Goal: Complete application form

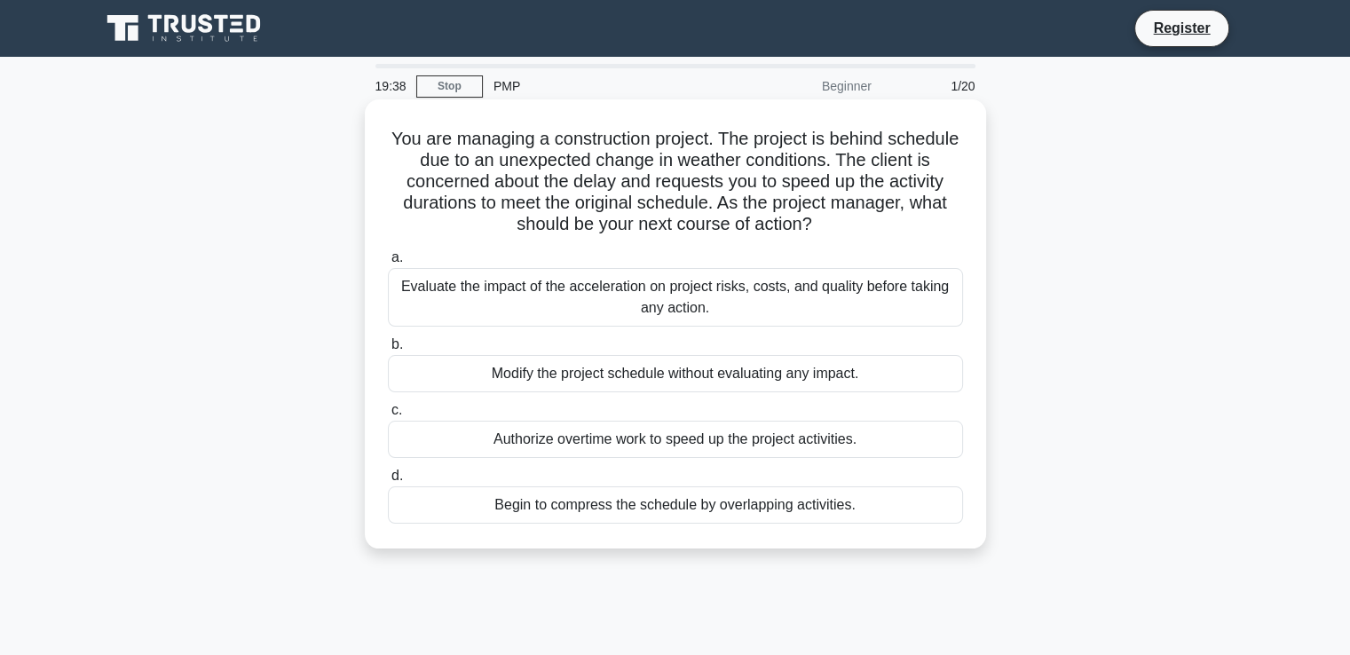
click at [786, 285] on div "Evaluate the impact of the acceleration on project risks, costs, and quality be…" at bounding box center [675, 297] width 575 height 59
click at [388, 264] on input "a. Evaluate the impact of the acceleration on project risks, costs, and quality…" at bounding box center [388, 258] width 0 height 12
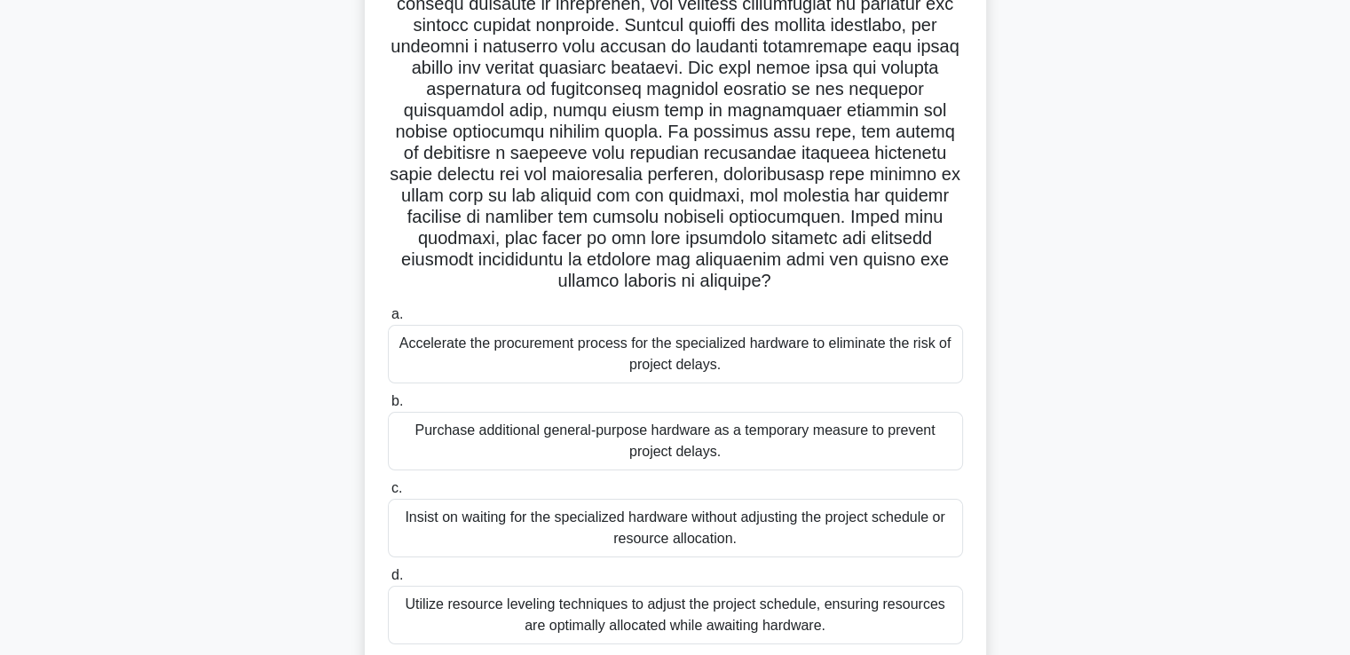
scroll to position [266, 0]
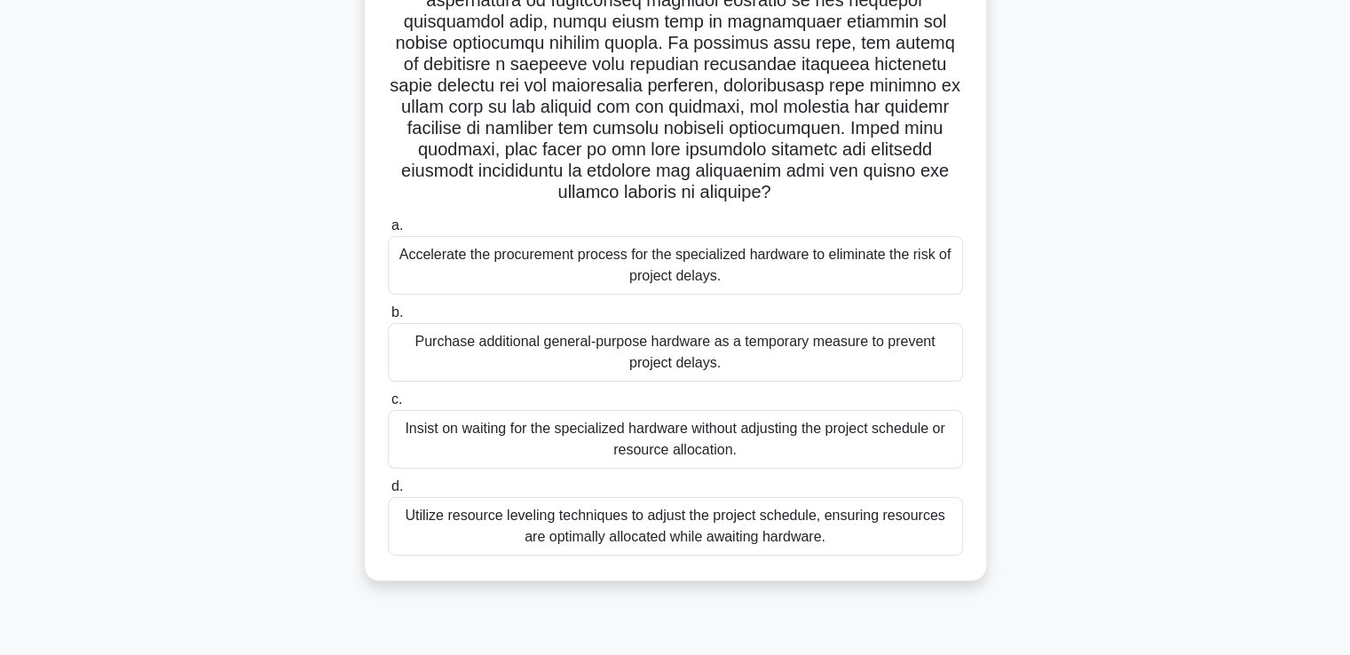
click at [768, 521] on div "Utilize resource leveling techniques to adjust the project schedule, ensuring r…" at bounding box center [675, 526] width 575 height 59
click at [388, 493] on input "d. Utilize resource leveling techniques to adjust the project schedule, ensurin…" at bounding box center [388, 487] width 0 height 12
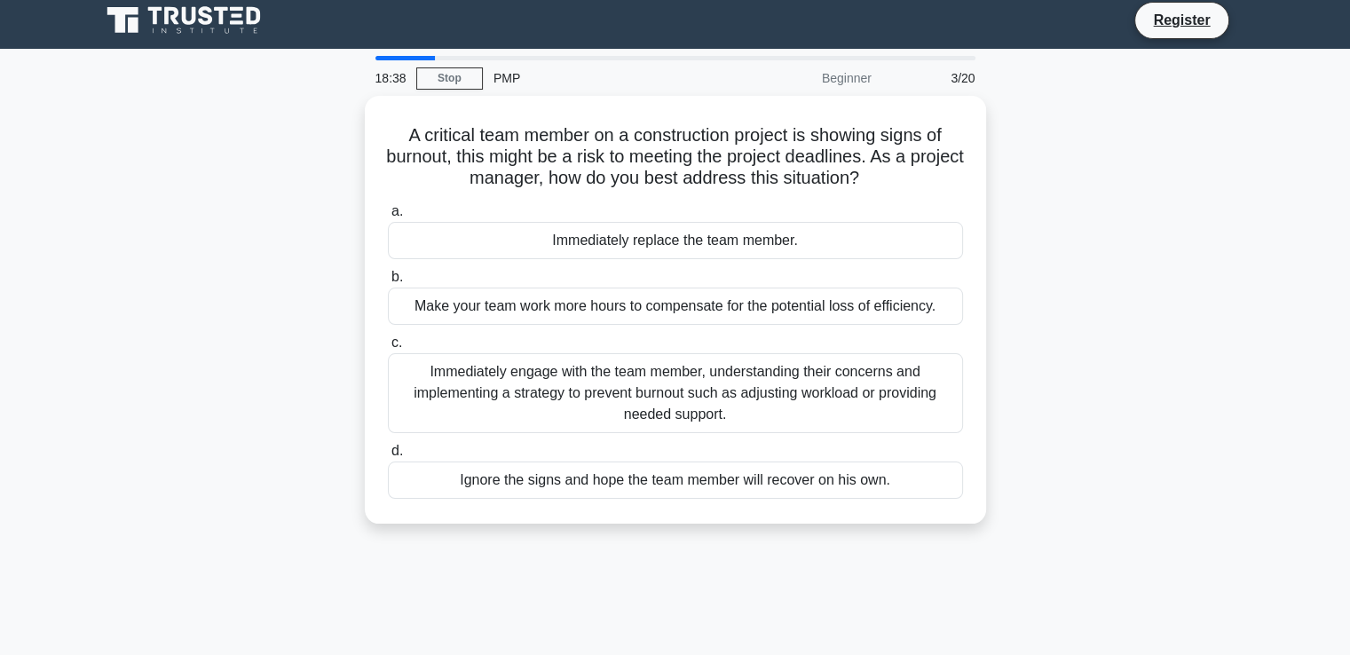
scroll to position [0, 0]
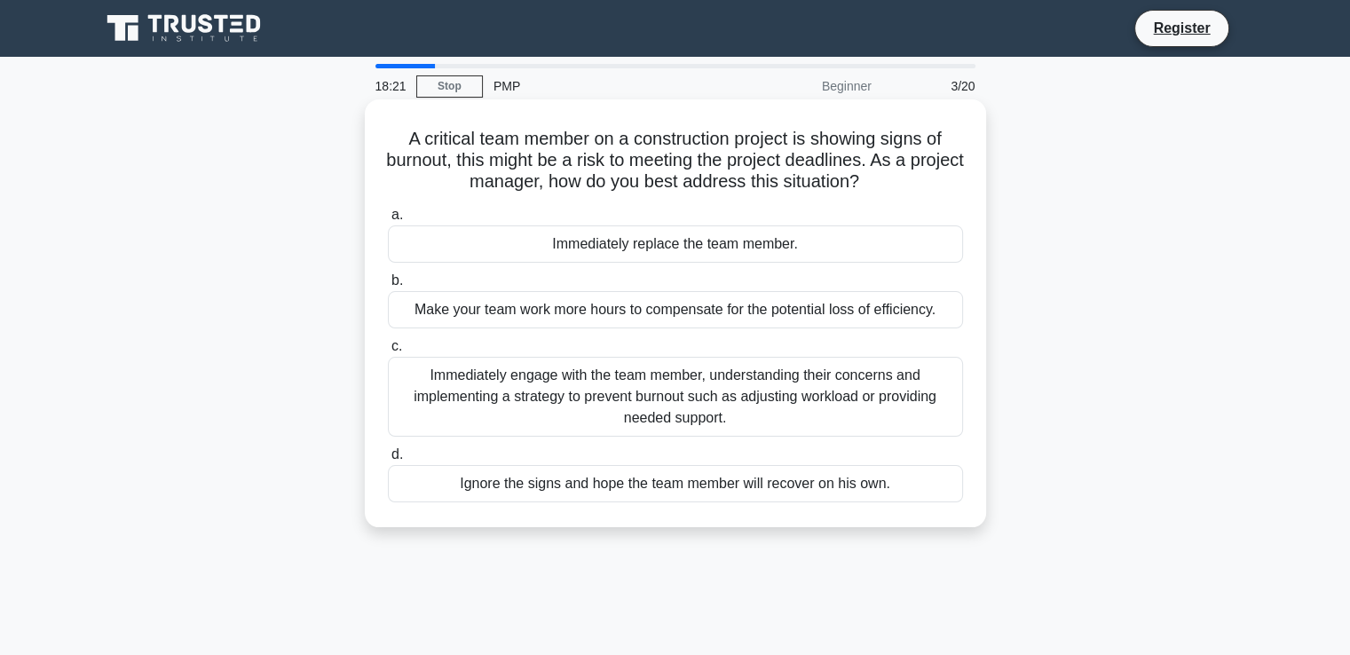
click at [891, 398] on div "Immediately engage with the team member, understanding their concerns and imple…" at bounding box center [675, 397] width 575 height 80
click at [388, 352] on input "c. Immediately engage with the team member, understanding their concerns and im…" at bounding box center [388, 347] width 0 height 12
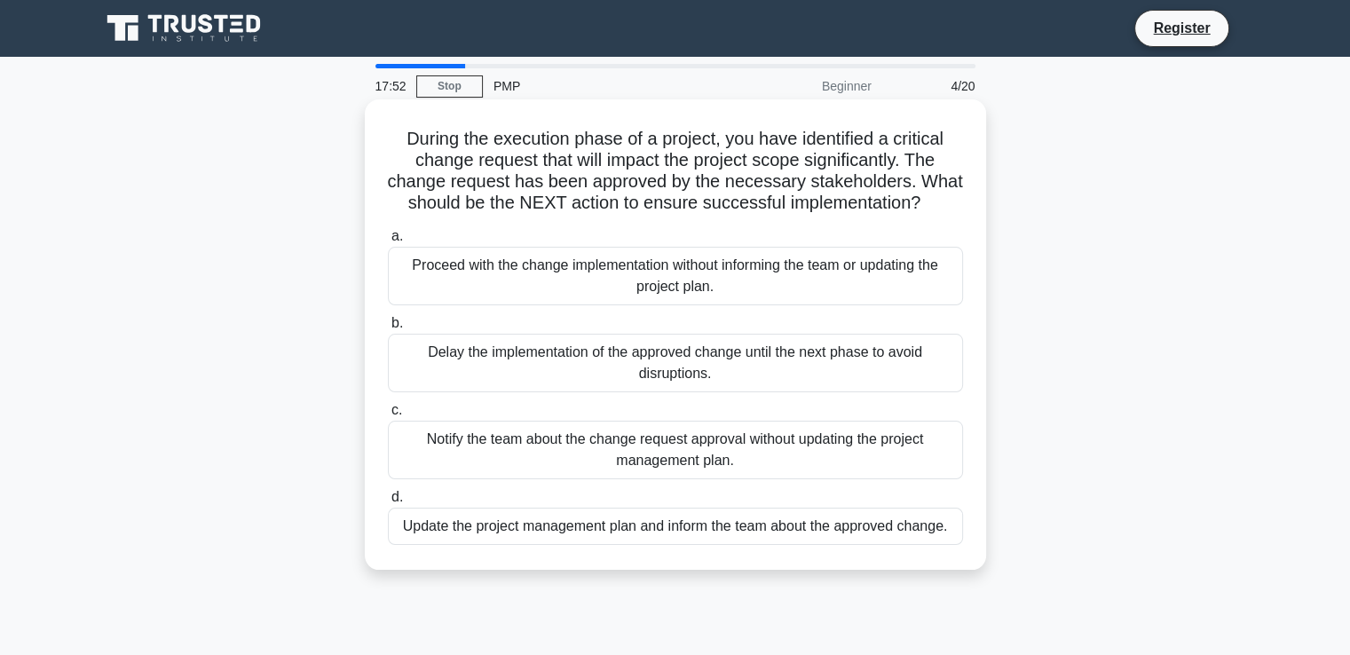
click at [806, 545] on div "Update the project management plan and inform the team about the approved chang…" at bounding box center [675, 526] width 575 height 37
click at [388, 503] on input "d. Update the project management plan and inform the team about the approved ch…" at bounding box center [388, 498] width 0 height 12
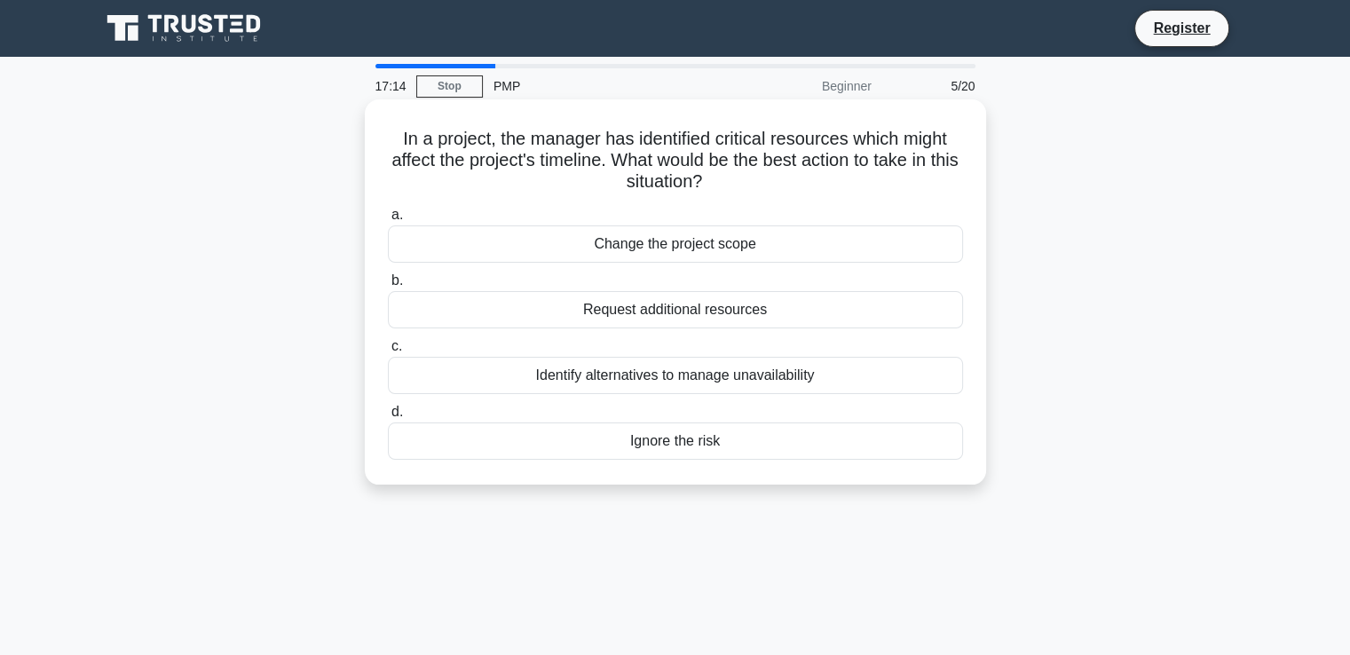
click at [821, 377] on div "Identify alternatives to manage unavailability" at bounding box center [675, 375] width 575 height 37
click at [388, 352] on input "c. Identify alternatives to manage unavailability" at bounding box center [388, 347] width 0 height 12
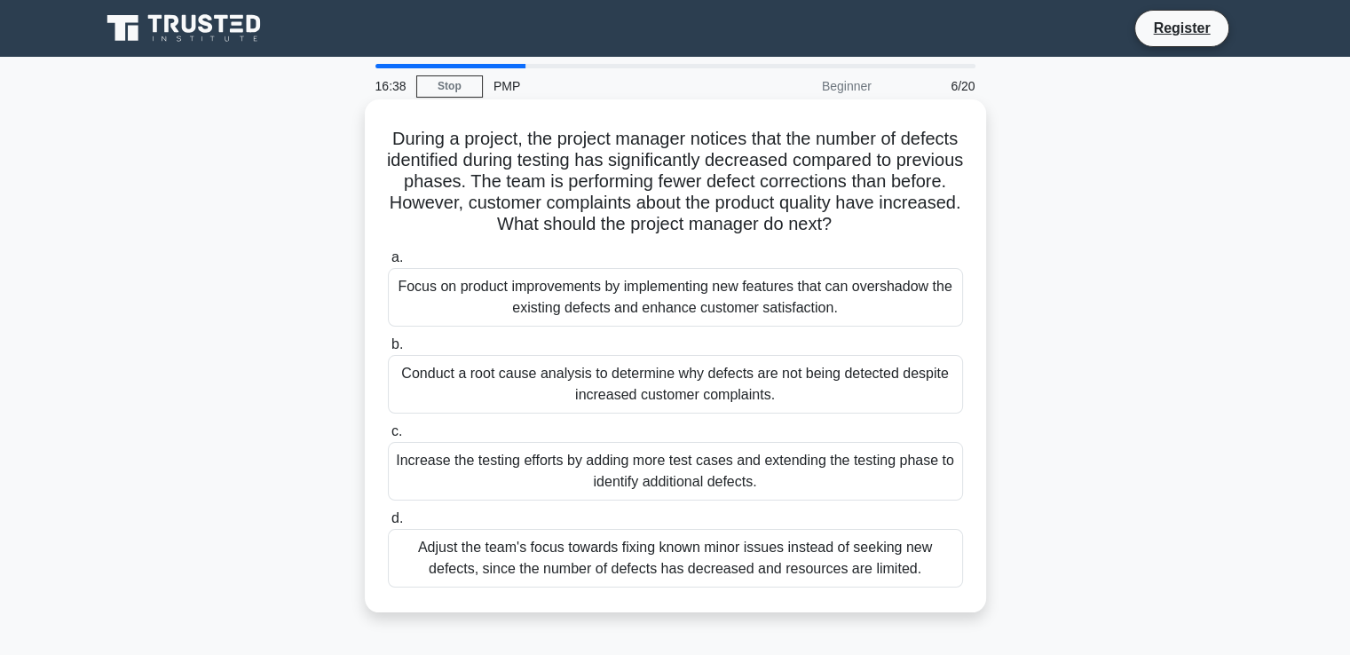
click at [916, 388] on div "Conduct a root cause analysis to determine why defects are not being detected d…" at bounding box center [675, 384] width 575 height 59
click at [388, 351] on input "b. Conduct a root cause analysis to determine why defects are not being detecte…" at bounding box center [388, 345] width 0 height 12
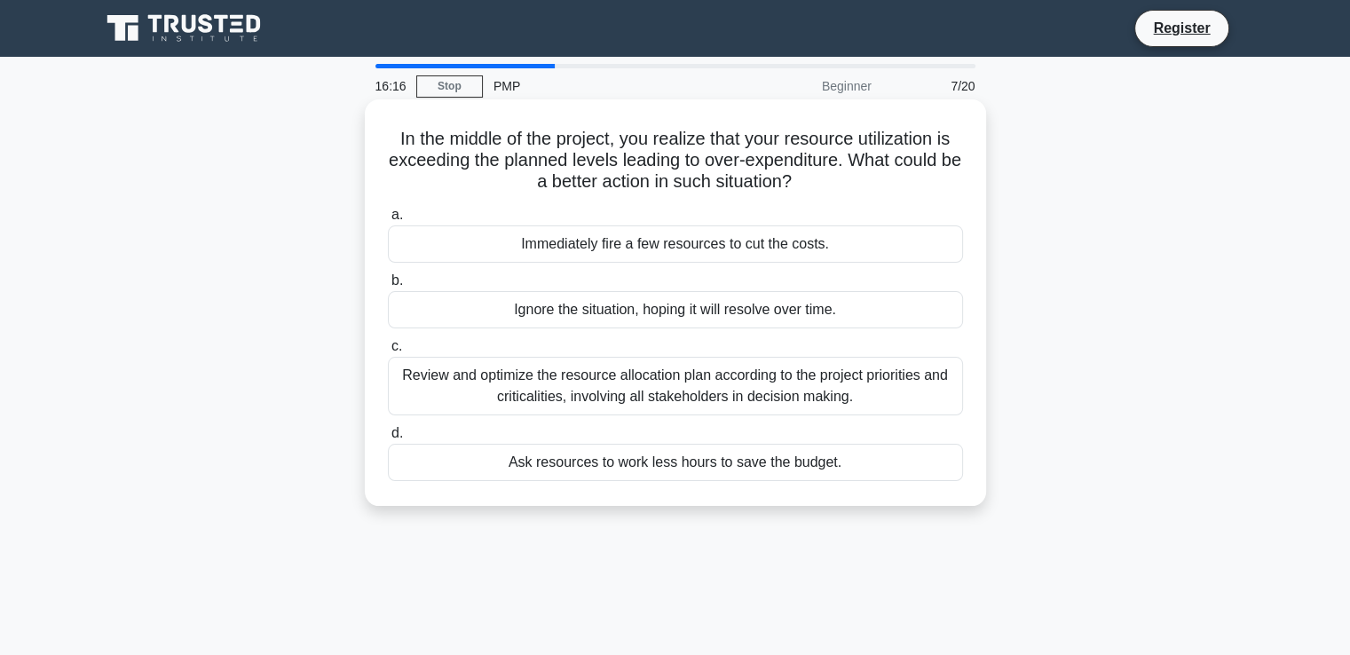
click at [866, 371] on div "Review and optimize the resource allocation plan according to the project prior…" at bounding box center [675, 386] width 575 height 59
click at [388, 352] on input "c. Review and optimize the resource allocation plan according to the project pr…" at bounding box center [388, 347] width 0 height 12
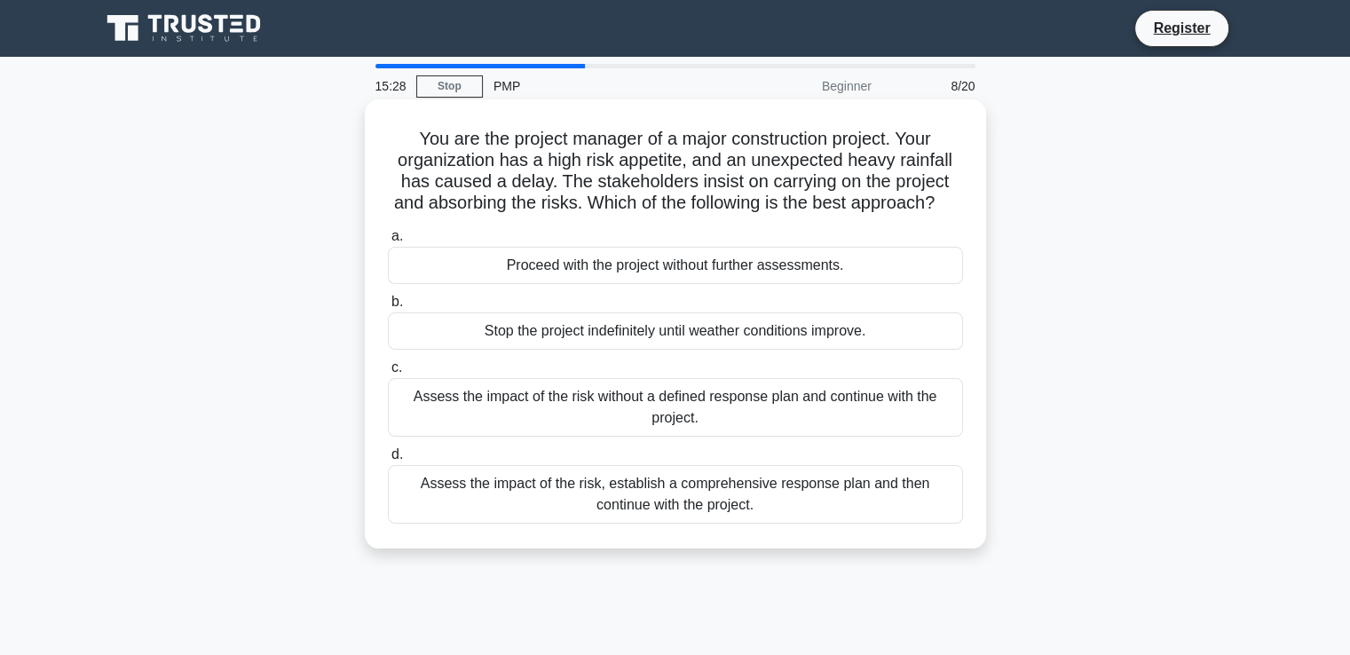
click at [749, 520] on div "Assess the impact of the risk, establish a comprehensive response plan and then…" at bounding box center [675, 494] width 575 height 59
click at [388, 461] on input "d. Assess the impact of the risk, establish a comprehensive response plan and t…" at bounding box center [388, 455] width 0 height 12
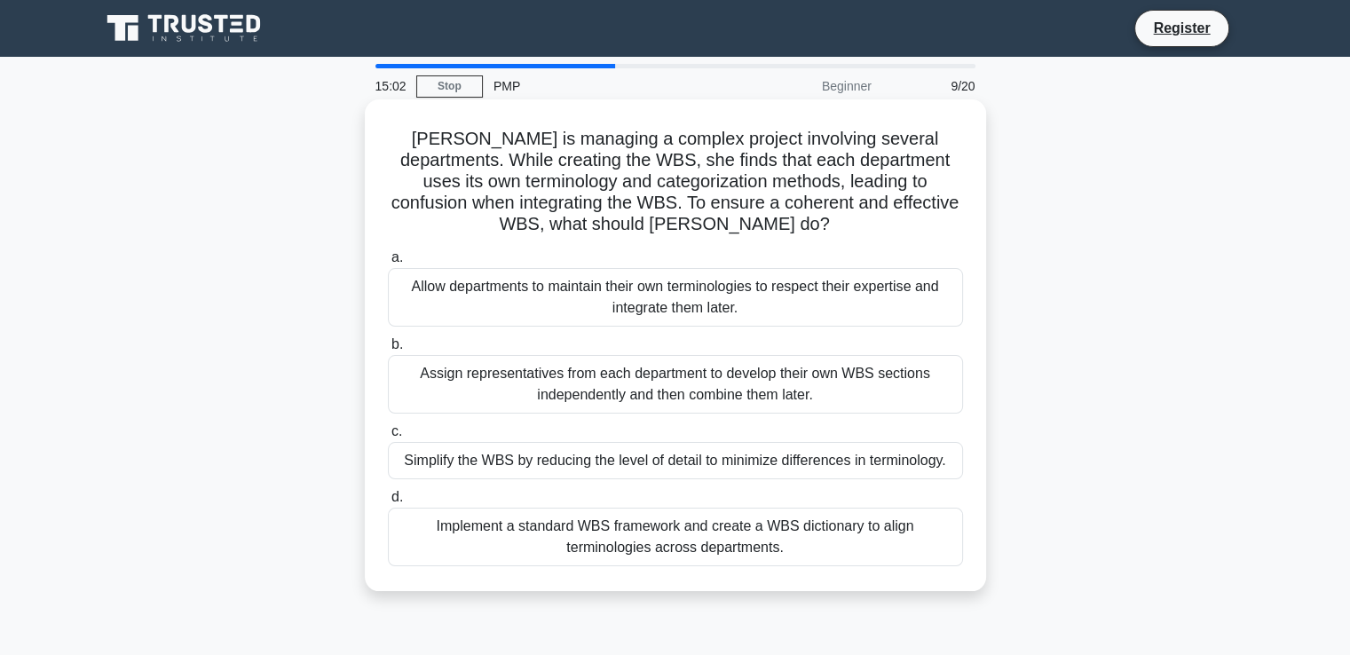
click at [876, 537] on div "Implement a standard WBS framework and create a WBS dictionary to align termino…" at bounding box center [675, 537] width 575 height 59
click at [388, 503] on input "d. Implement a standard WBS framework and create a WBS dictionary to align term…" at bounding box center [388, 498] width 0 height 12
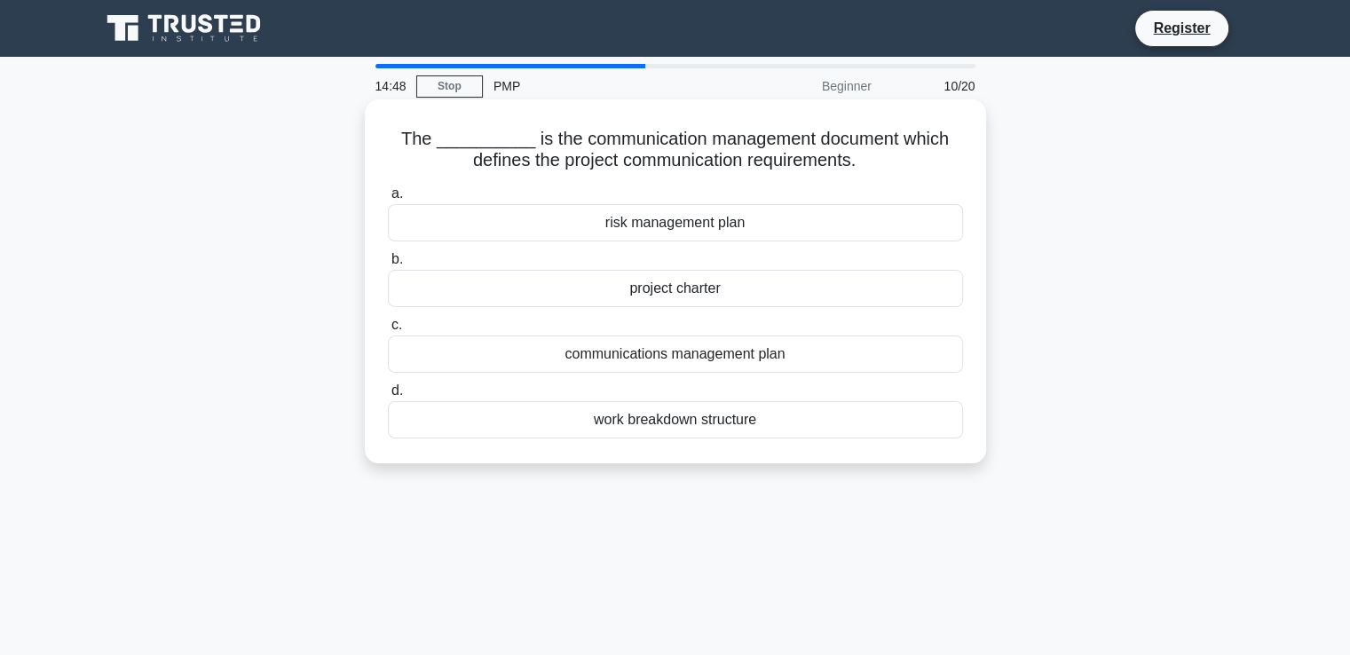
click at [803, 356] on div "communications management plan" at bounding box center [675, 353] width 575 height 37
click at [388, 331] on input "c. communications management plan" at bounding box center [388, 326] width 0 height 12
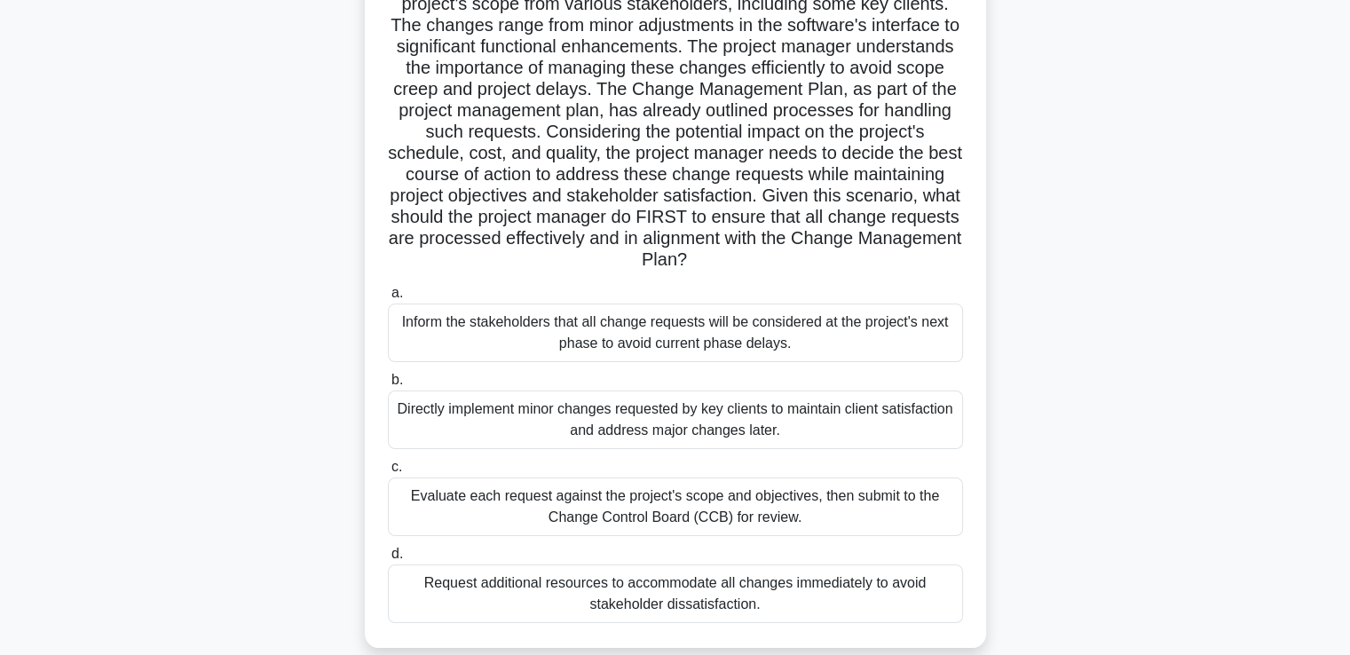
scroll to position [266, 0]
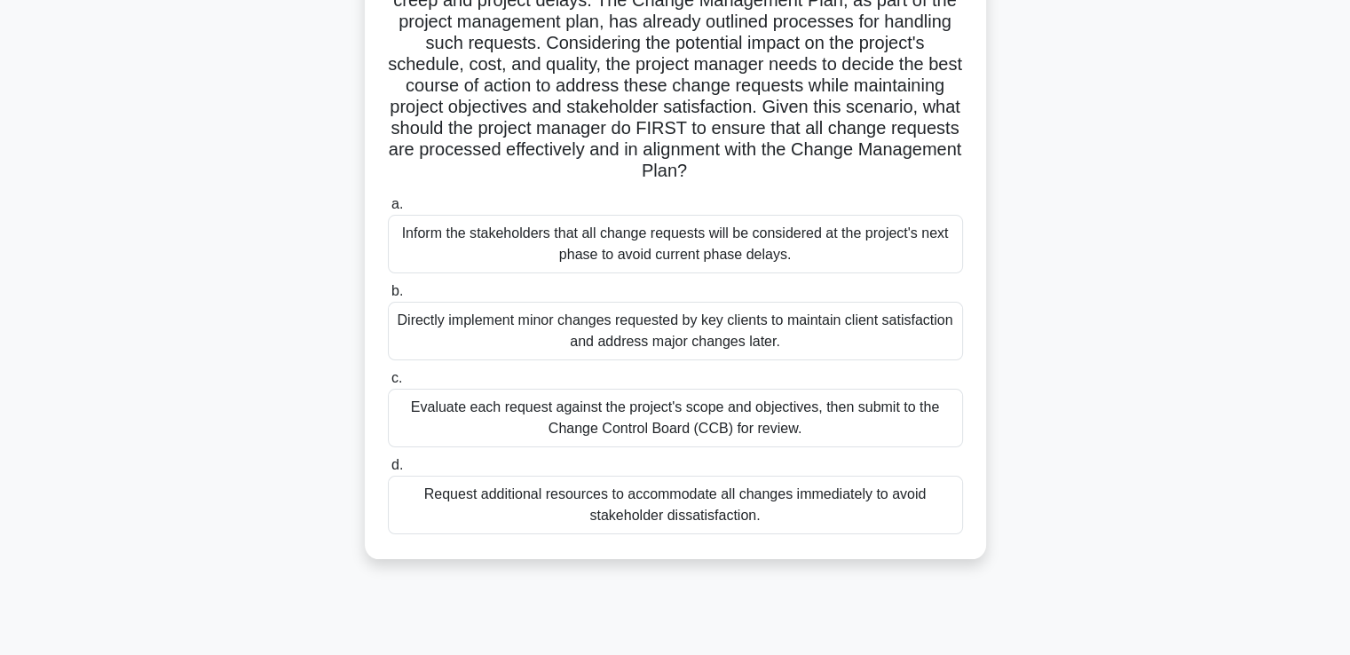
click at [877, 414] on div "Evaluate each request against the project's scope and objectives, then submit t…" at bounding box center [675, 418] width 575 height 59
click at [388, 384] on input "c. Evaluate each request against the project's scope and objectives, then submi…" at bounding box center [388, 379] width 0 height 12
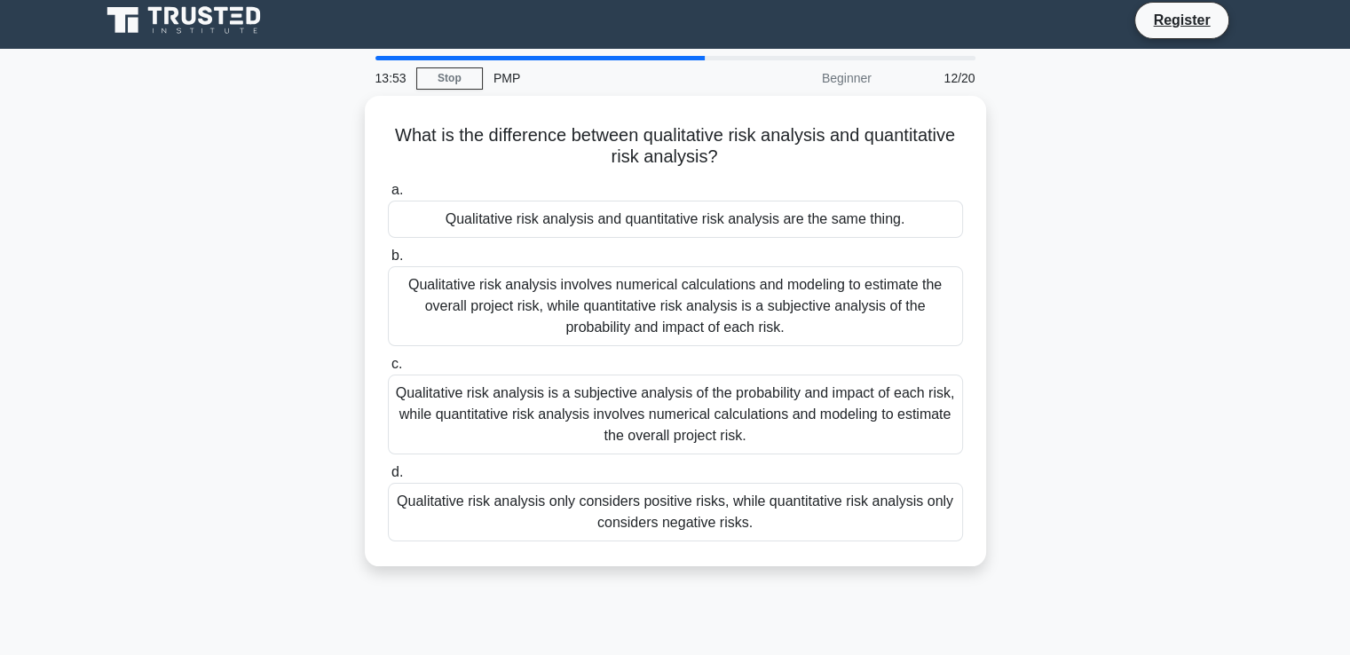
scroll to position [0, 0]
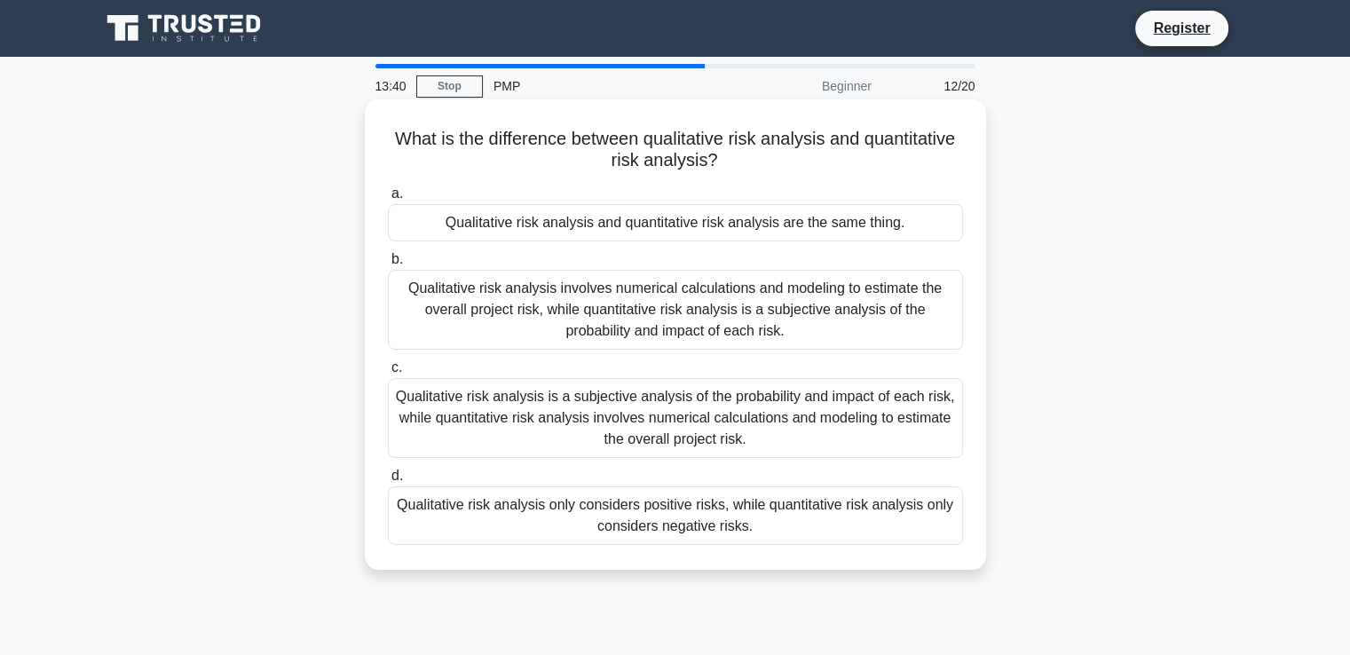
click at [801, 434] on div "Qualitative risk analysis is a subjective analysis of the probability and impac…" at bounding box center [675, 418] width 575 height 80
click at [388, 374] on input "c. Qualitative risk analysis is a subjective analysis of the probability and im…" at bounding box center [388, 368] width 0 height 12
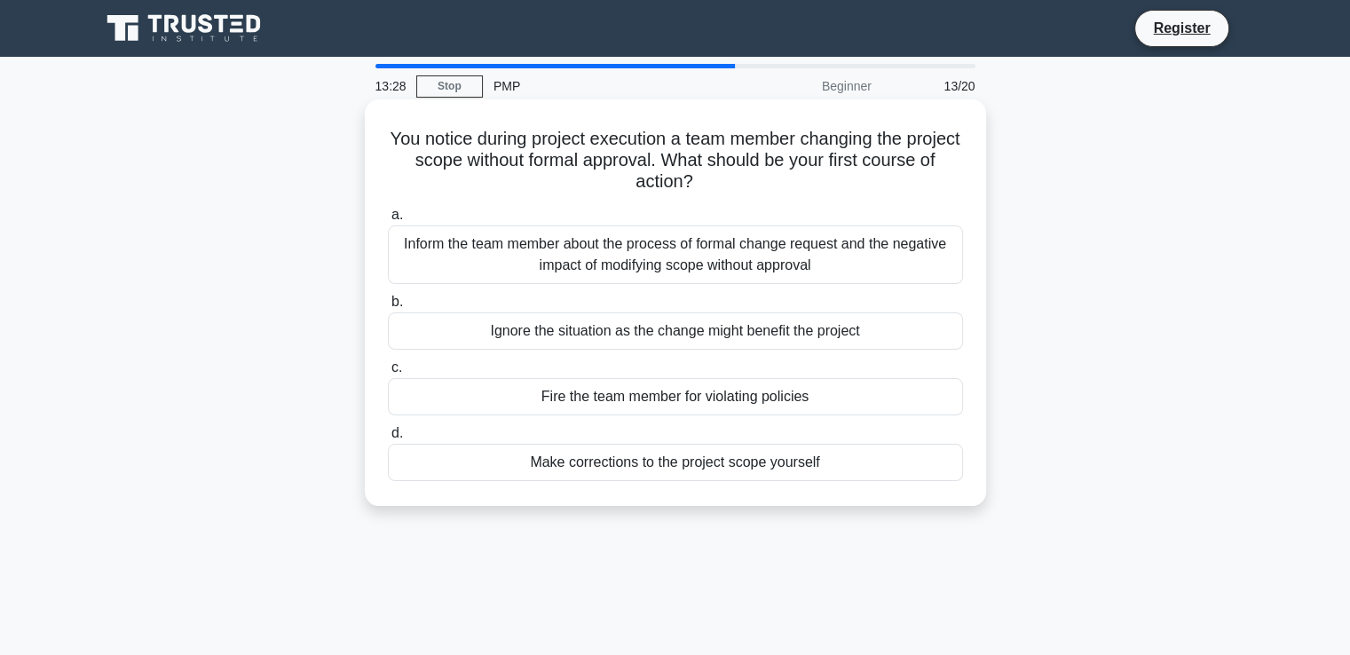
click at [773, 256] on div "Inform the team member about the process of formal change request and the negat…" at bounding box center [675, 254] width 575 height 59
click at [388, 221] on input "a. Inform the team member about the process of formal change request and the ne…" at bounding box center [388, 215] width 0 height 12
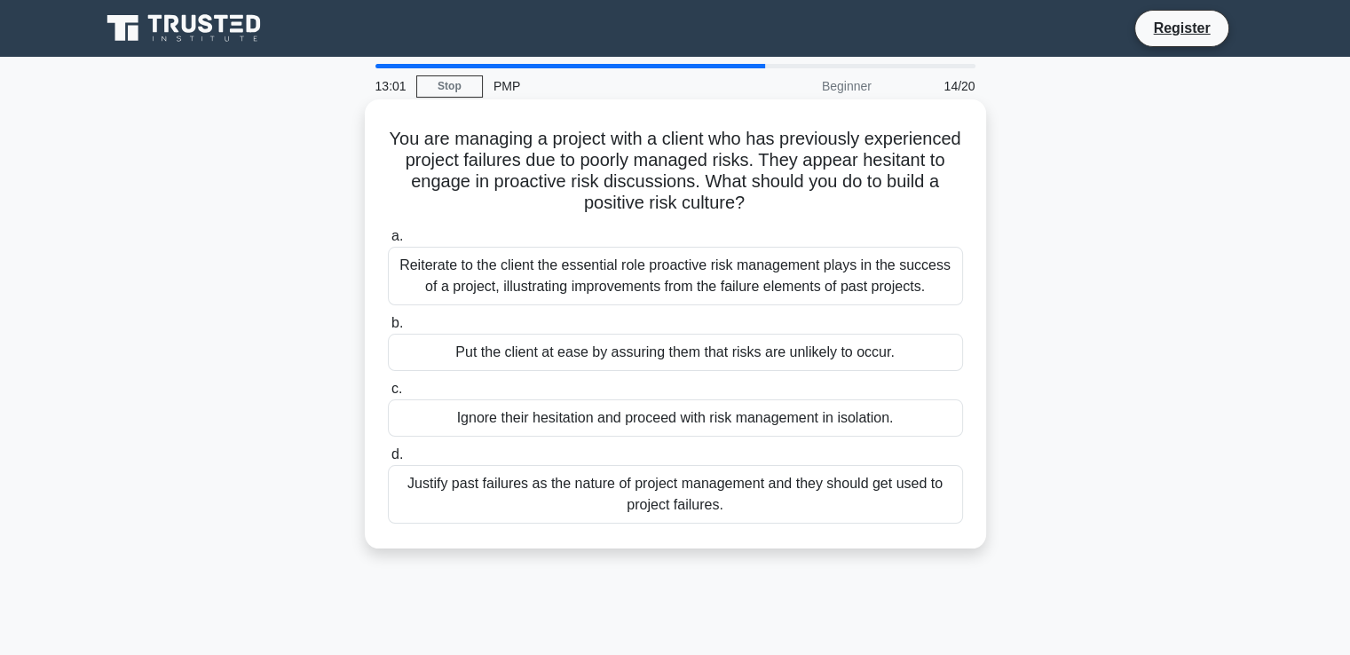
click at [895, 271] on div "Reiterate to the client the essential role proactive risk management plays in t…" at bounding box center [675, 276] width 575 height 59
click at [388, 242] on input "a. Reiterate to the client the essential role proactive risk management plays i…" at bounding box center [388, 237] width 0 height 12
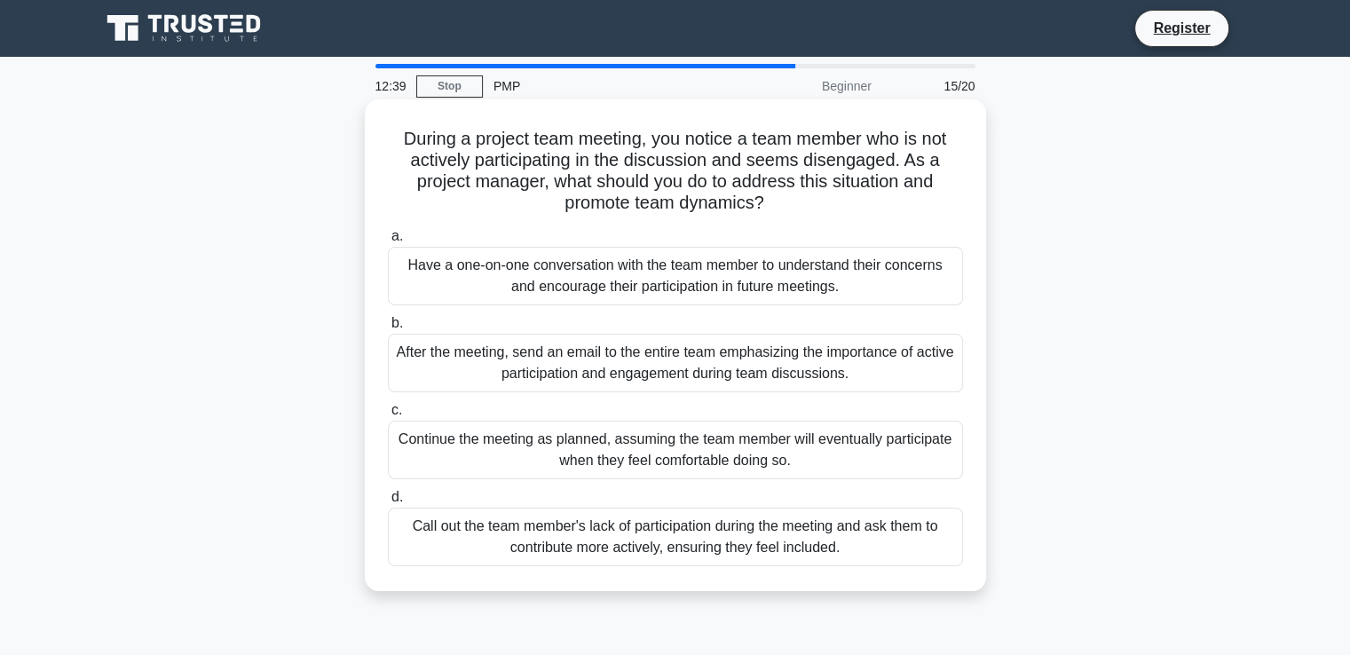
click at [888, 268] on div "Have a one-on-one conversation with the team member to understand their concern…" at bounding box center [675, 276] width 575 height 59
click at [388, 242] on input "a. Have a one-on-one conversation with the team member to understand their conc…" at bounding box center [388, 237] width 0 height 12
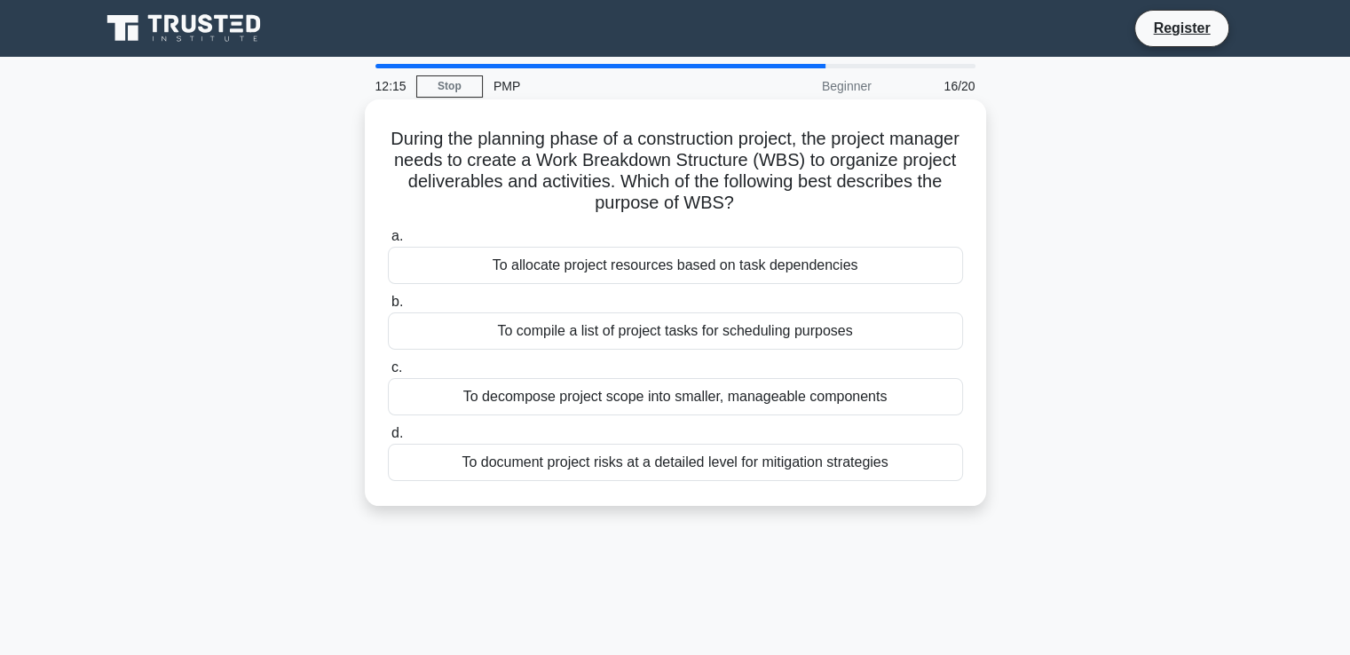
click at [648, 400] on div "To decompose project scope into smaller, manageable components" at bounding box center [675, 396] width 575 height 37
click at [388, 374] on input "c. To decompose project scope into smaller, manageable components" at bounding box center [388, 368] width 0 height 12
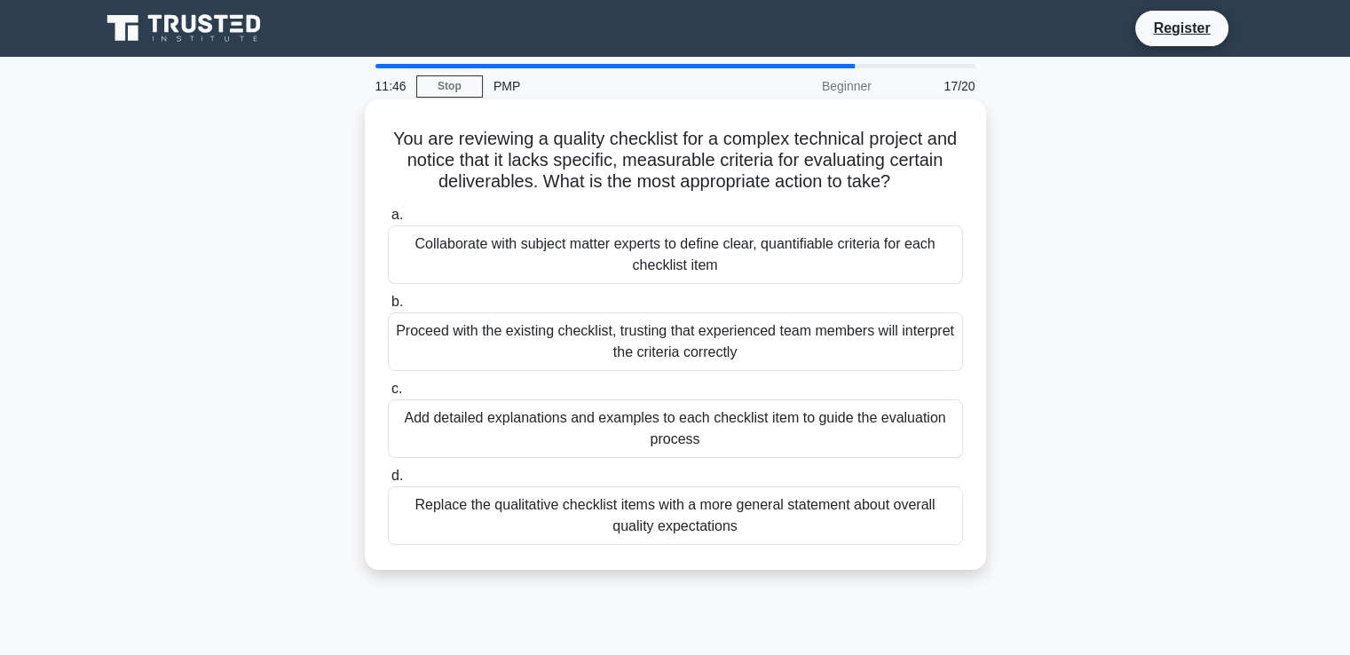
click at [802, 256] on div "Collaborate with subject matter experts to define clear, quantifiable criteria …" at bounding box center [675, 254] width 575 height 59
click at [388, 221] on input "a. Collaborate with subject matter experts to define clear, quantifiable criter…" at bounding box center [388, 215] width 0 height 12
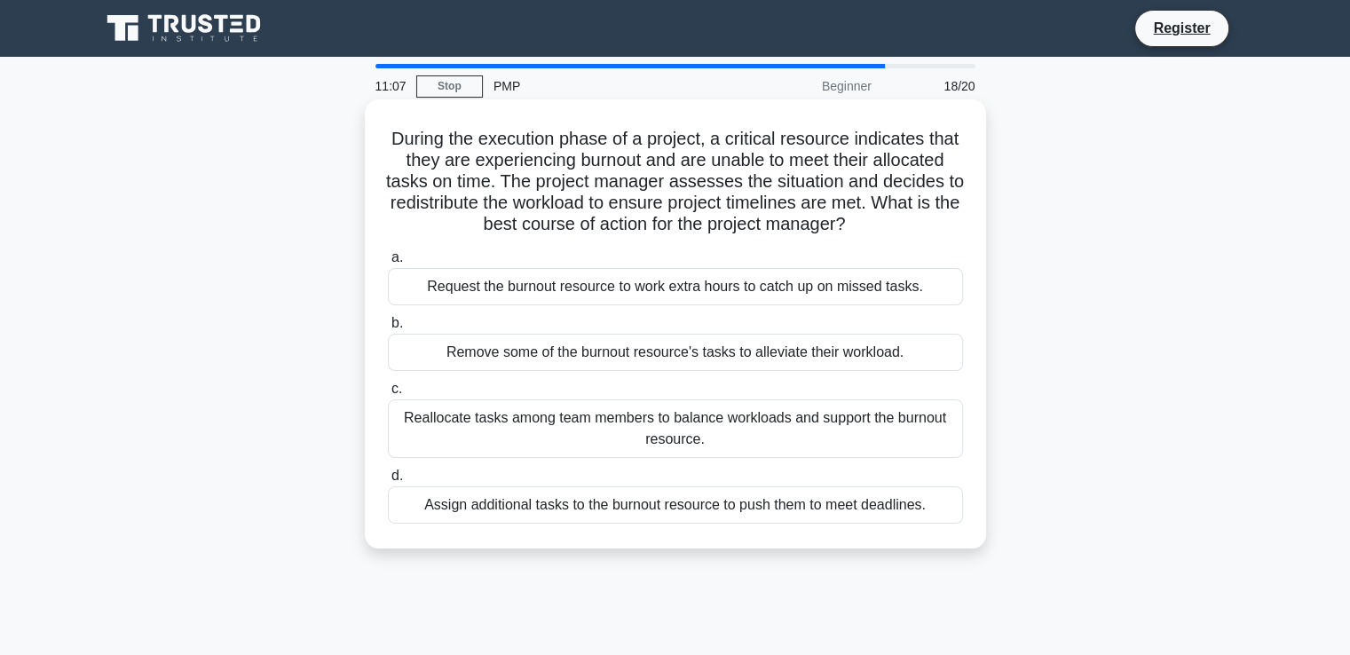
click at [831, 429] on div "Reallocate tasks among team members to balance workloads and support the burnou…" at bounding box center [675, 428] width 575 height 59
click at [388, 395] on input "c. Reallocate tasks among team members to balance workloads and support the bur…" at bounding box center [388, 389] width 0 height 12
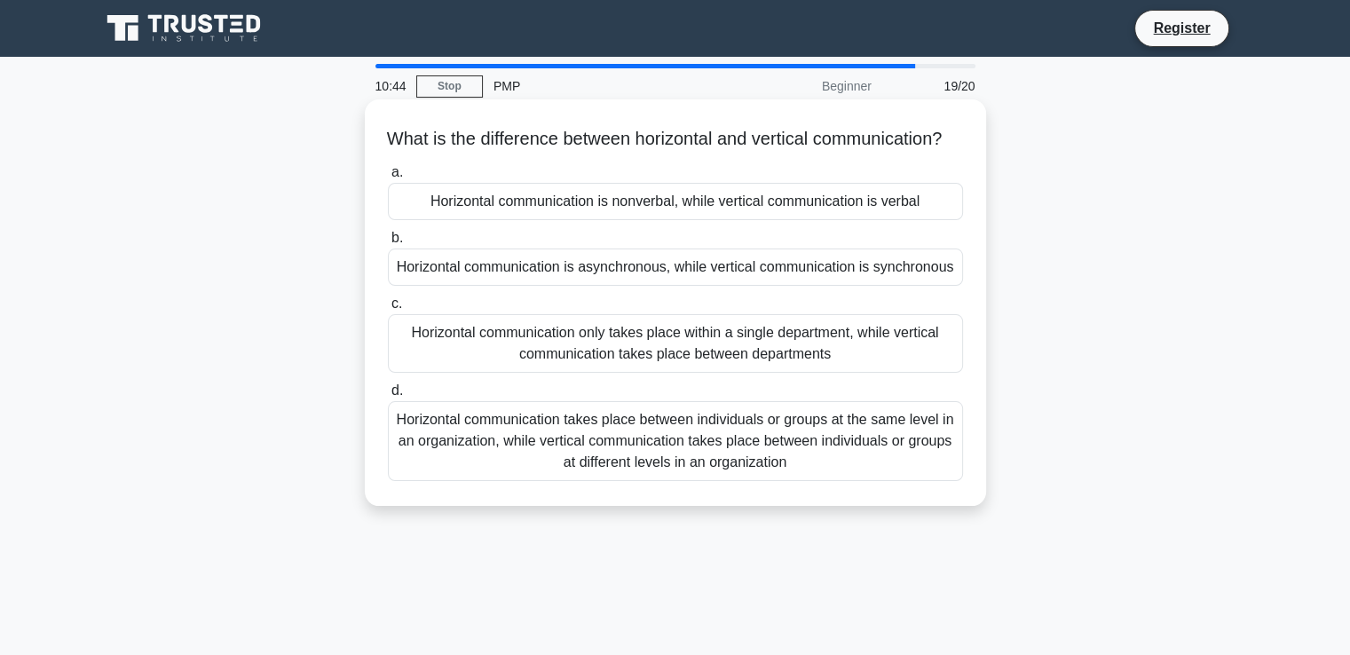
click at [813, 449] on div "Horizontal communication takes place between individuals or groups at the same …" at bounding box center [675, 441] width 575 height 80
click at [388, 397] on input "d. Horizontal communication takes place between individuals or groups at the sa…" at bounding box center [388, 391] width 0 height 12
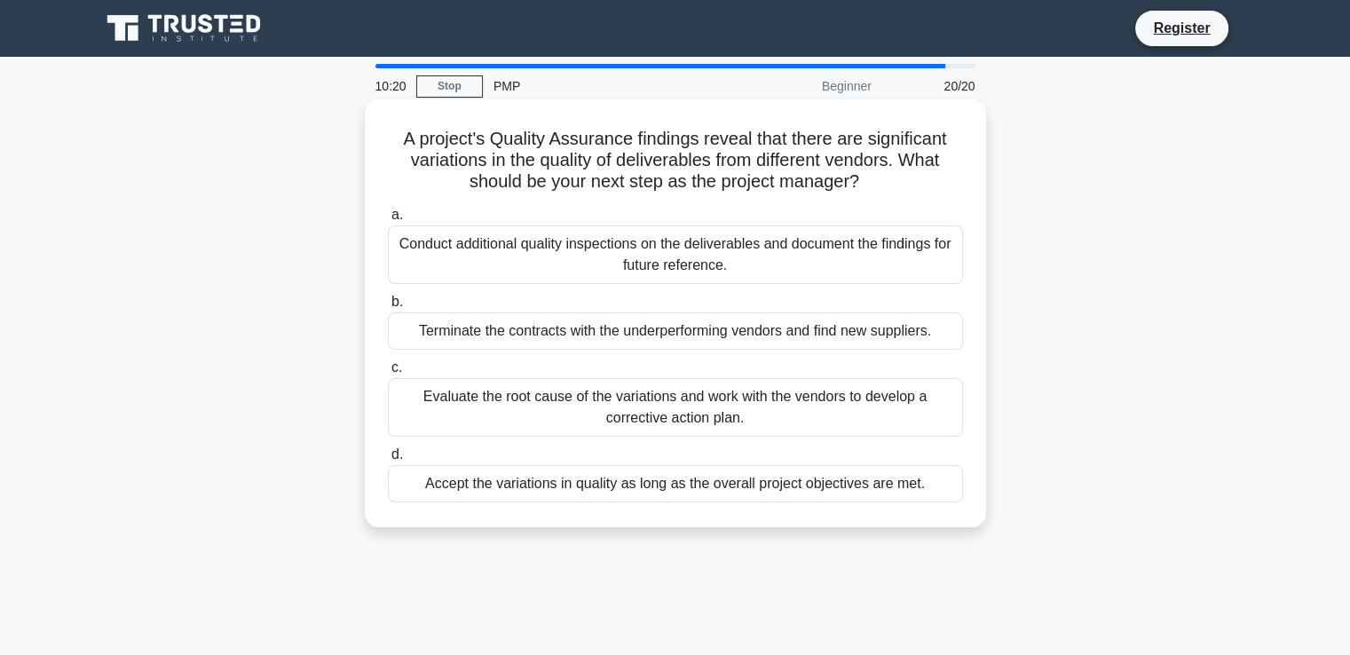
click at [908, 403] on div "Evaluate the root cause of the variations and work with the vendors to develop …" at bounding box center [675, 407] width 575 height 59
click at [388, 374] on input "c. Evaluate the root cause of the variations and work with the vendors to devel…" at bounding box center [388, 368] width 0 height 12
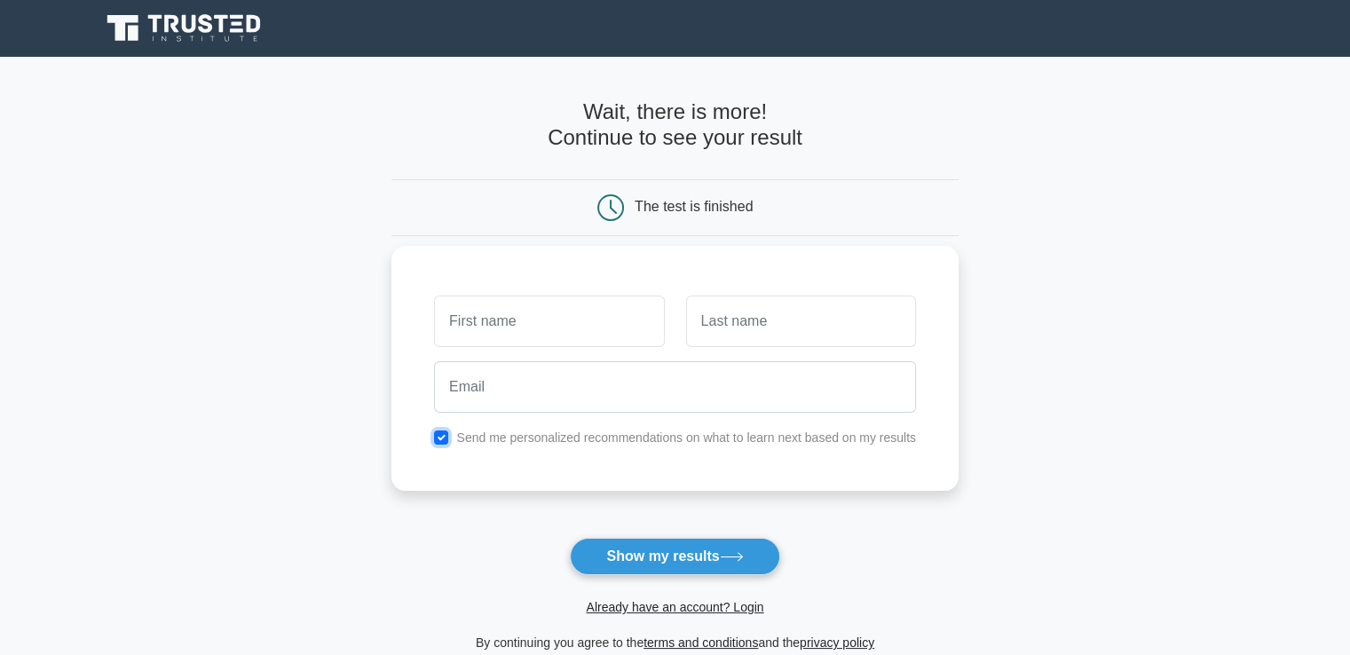
click at [444, 438] on input "checkbox" at bounding box center [441, 437] width 14 height 14
checkbox input "false"
click at [518, 329] on input "text" at bounding box center [549, 321] width 230 height 51
type input "Lauren"
click at [769, 327] on input "text" at bounding box center [801, 321] width 230 height 51
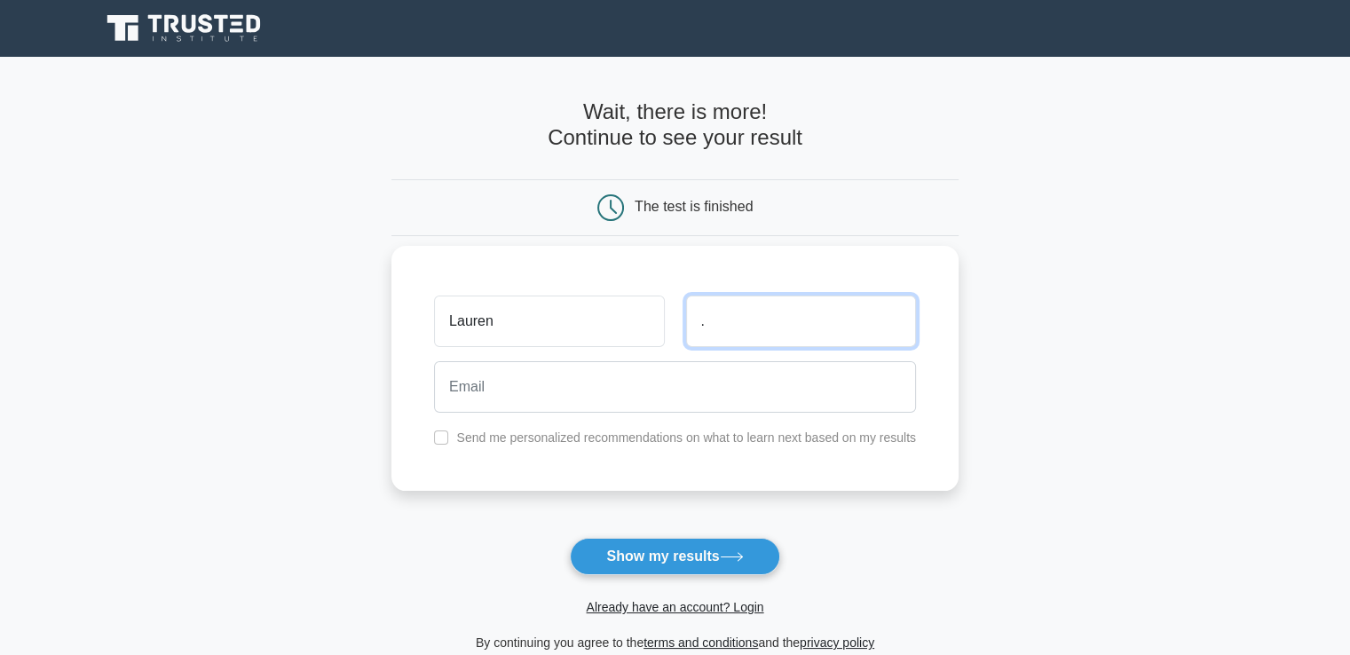
type input "."
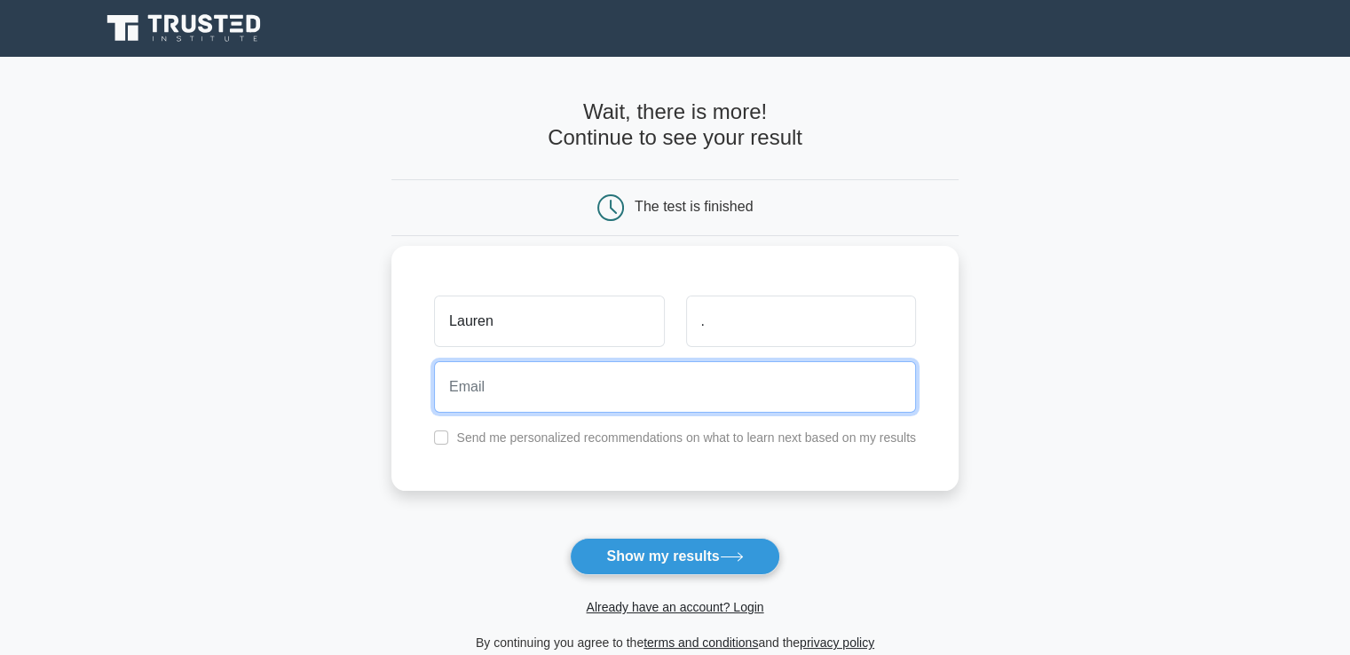
click at [541, 393] on input "email" at bounding box center [675, 386] width 482 height 51
type input "cotton-candy08@hotmail.com"
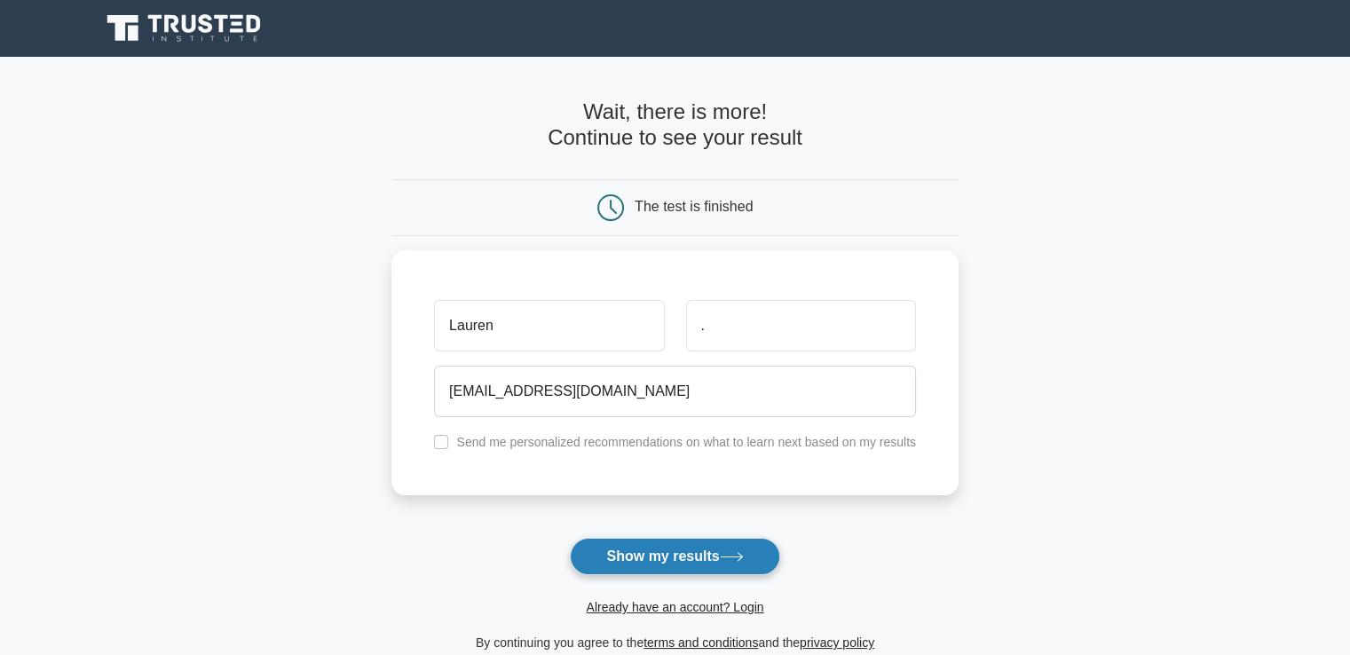
click at [607, 543] on button "Show my results" at bounding box center [674, 556] width 209 height 37
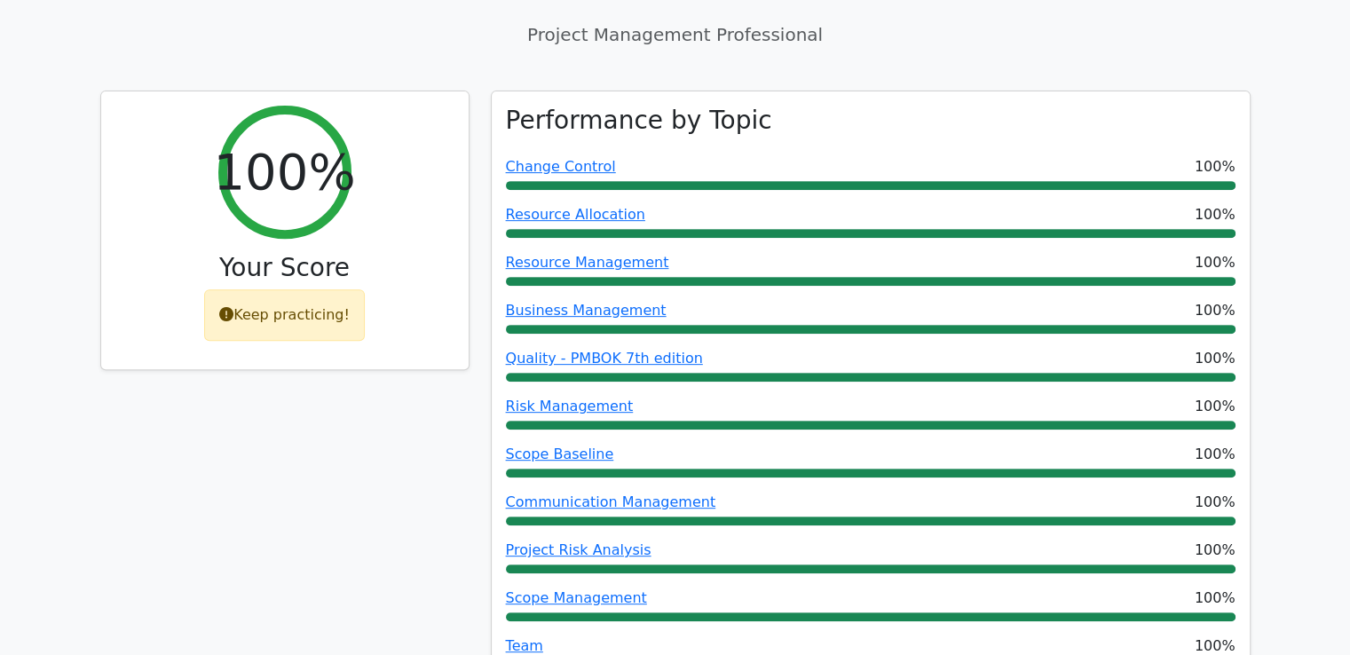
scroll to position [888, 0]
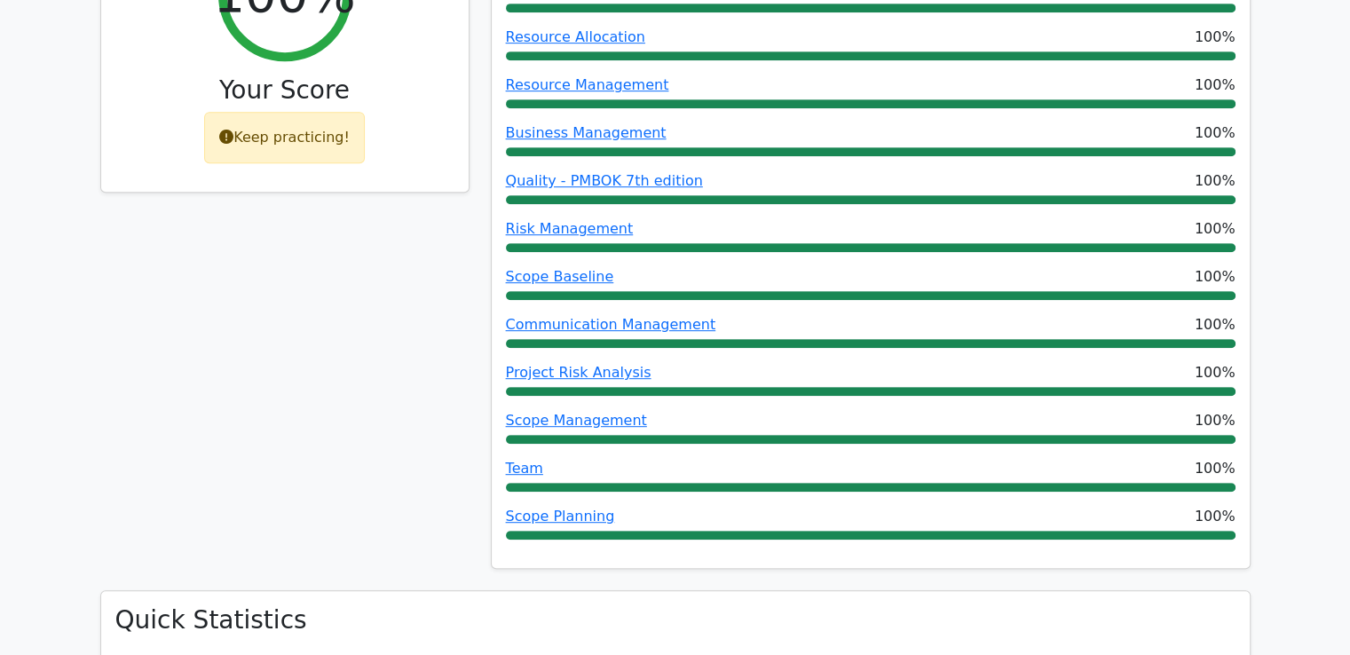
drag, startPoint x: 1314, startPoint y: 312, endPoint x: 1319, endPoint y: 462, distance: 151.0
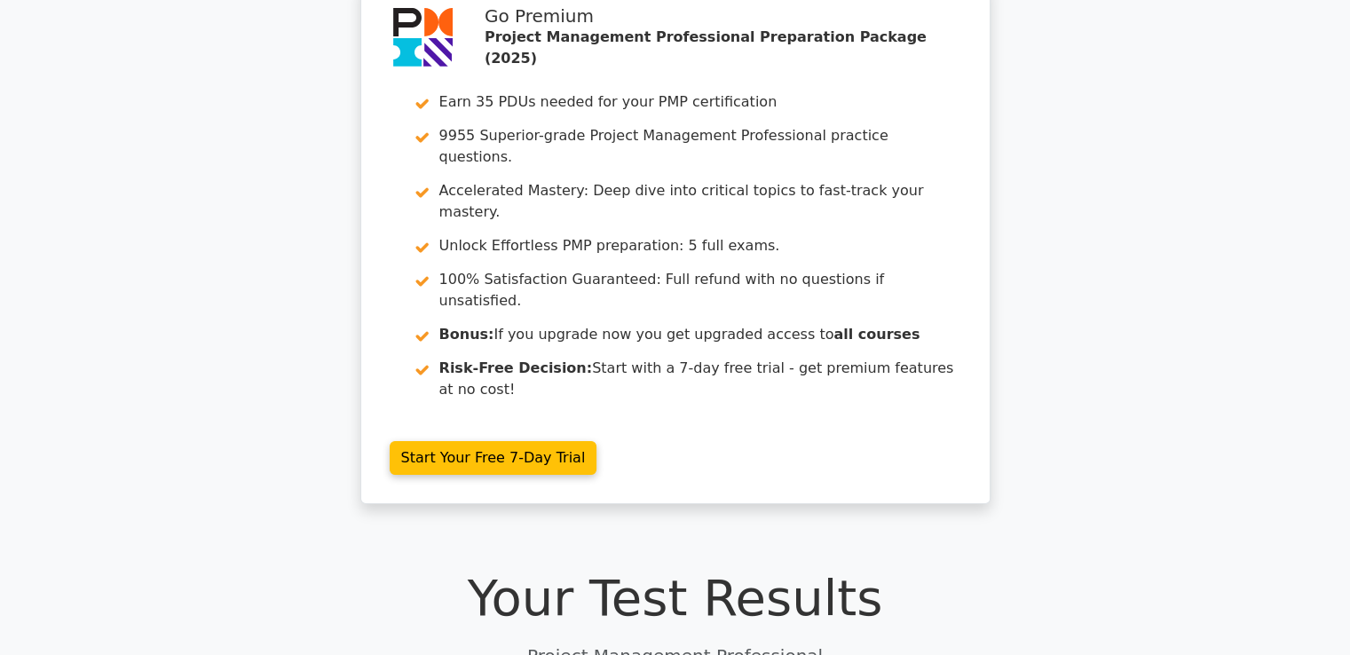
scroll to position [0, 0]
